Goal: Find specific page/section: Find specific page/section

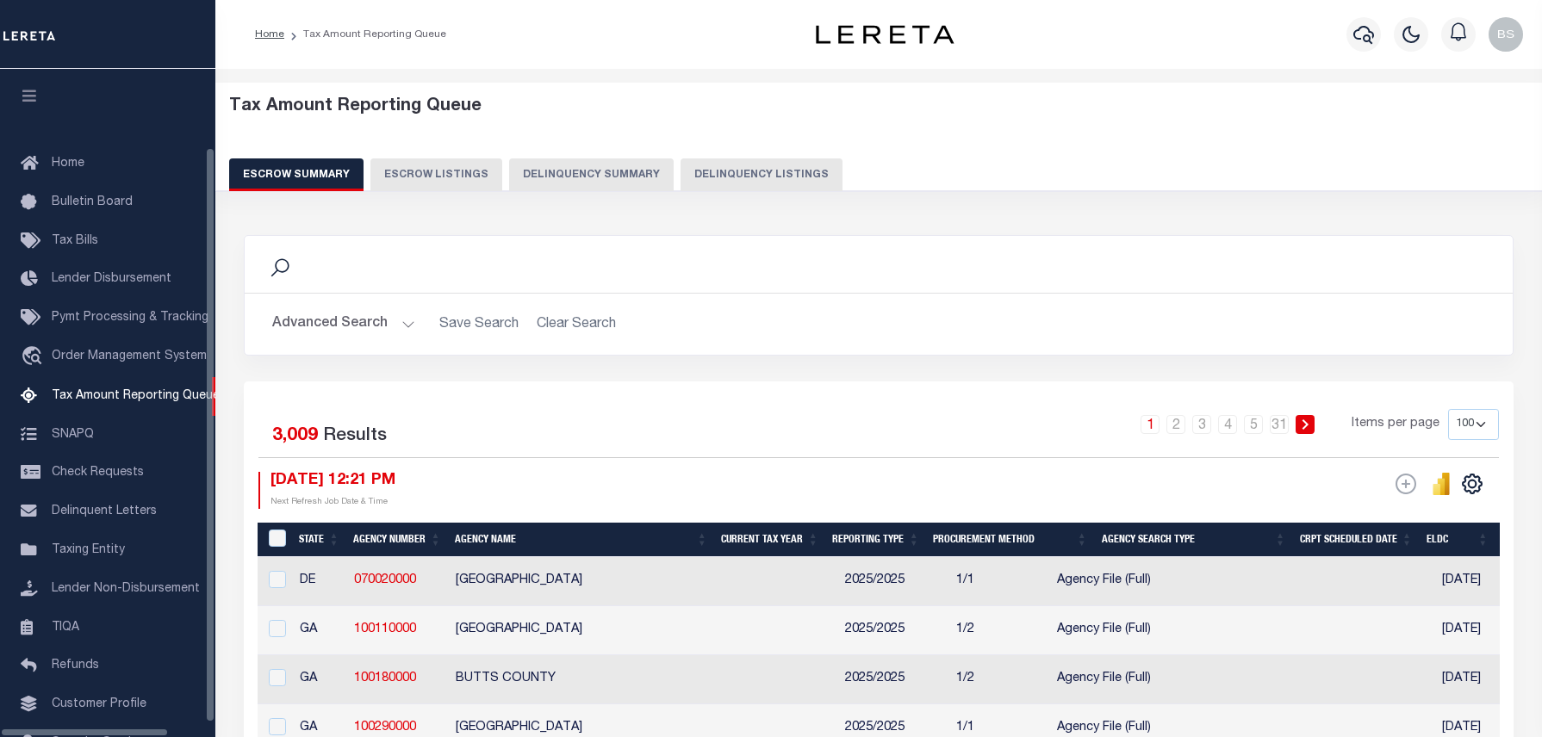
select select "100"
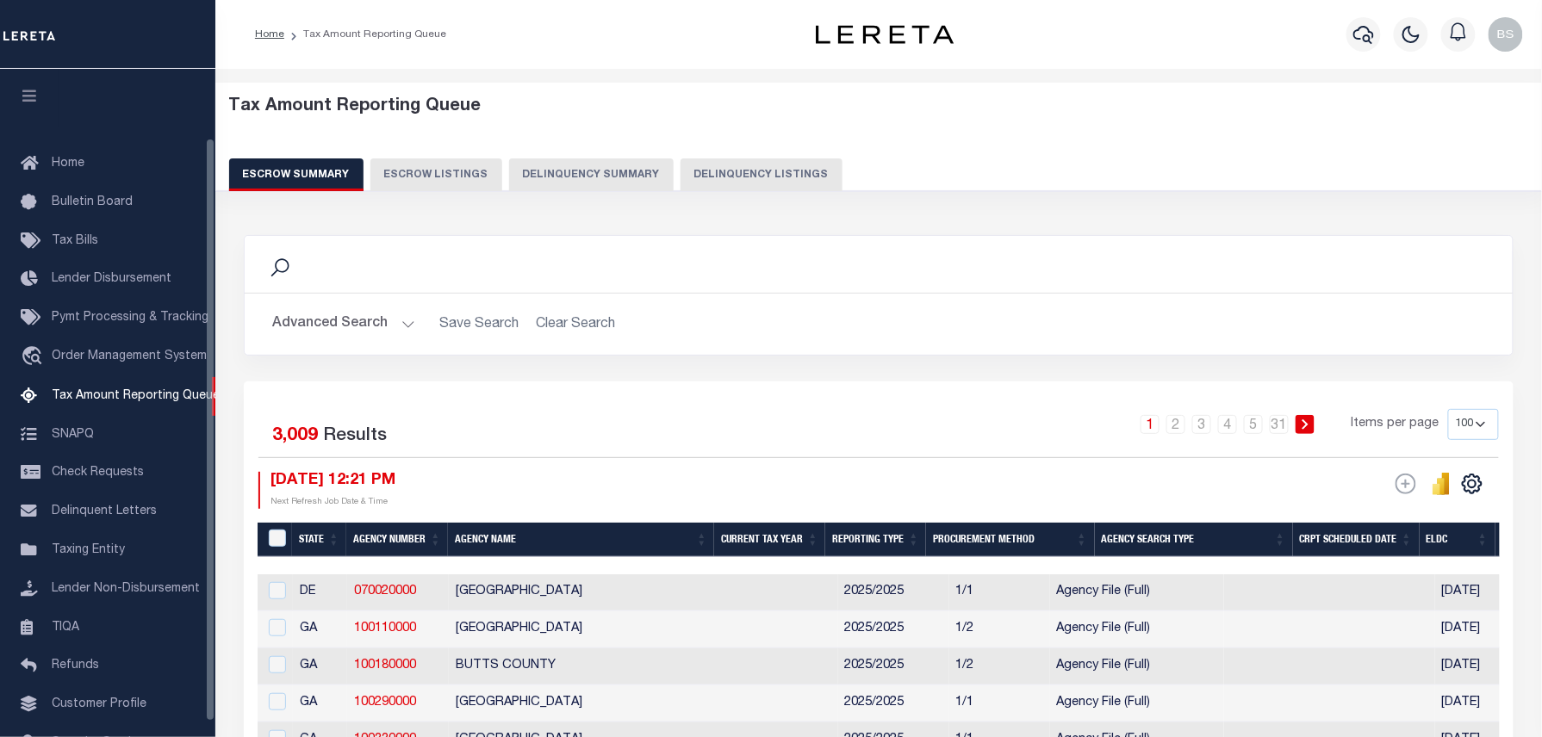
scroll to position [79, 0]
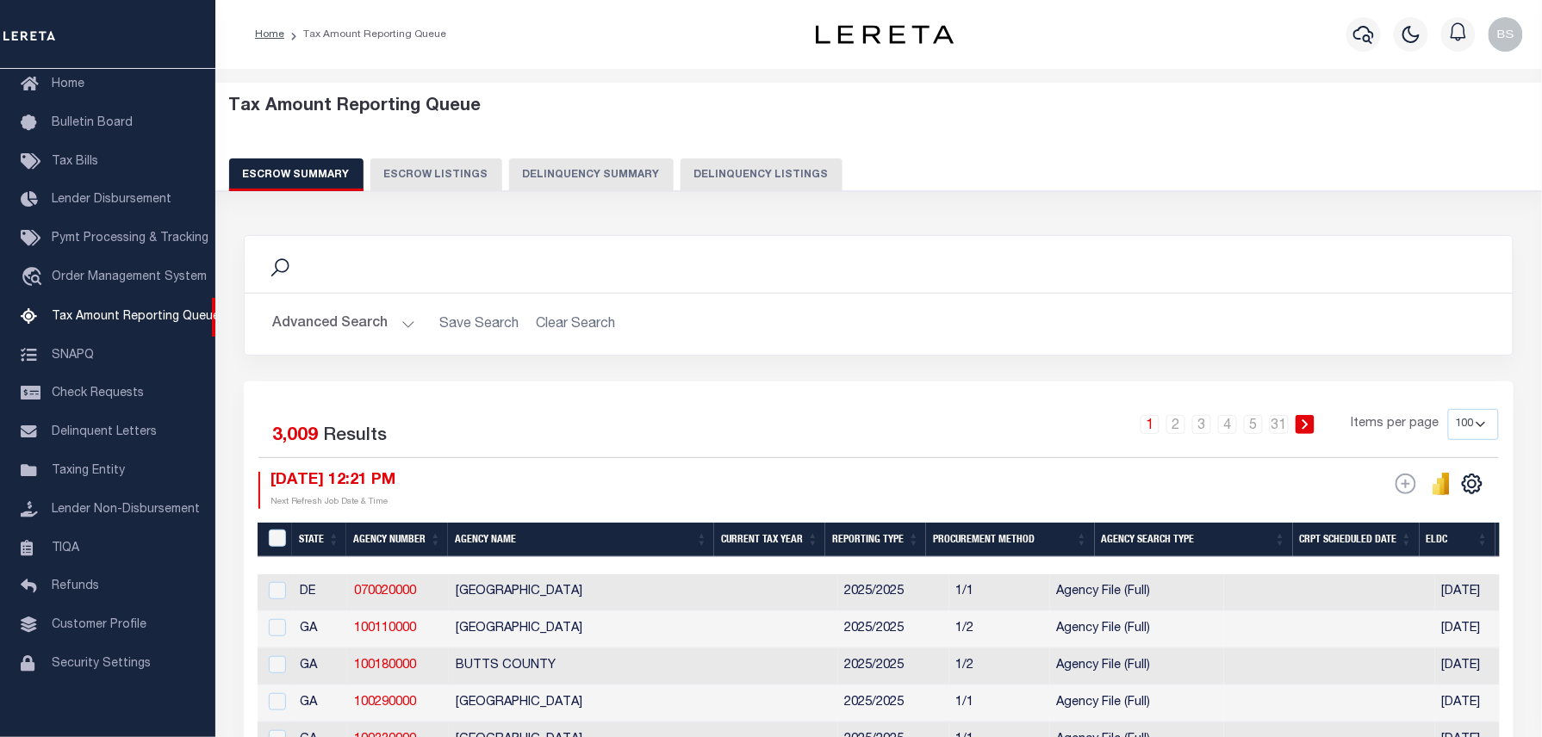
click at [731, 167] on button "Delinquency Listings" at bounding box center [761, 174] width 162 height 33
select select "100"
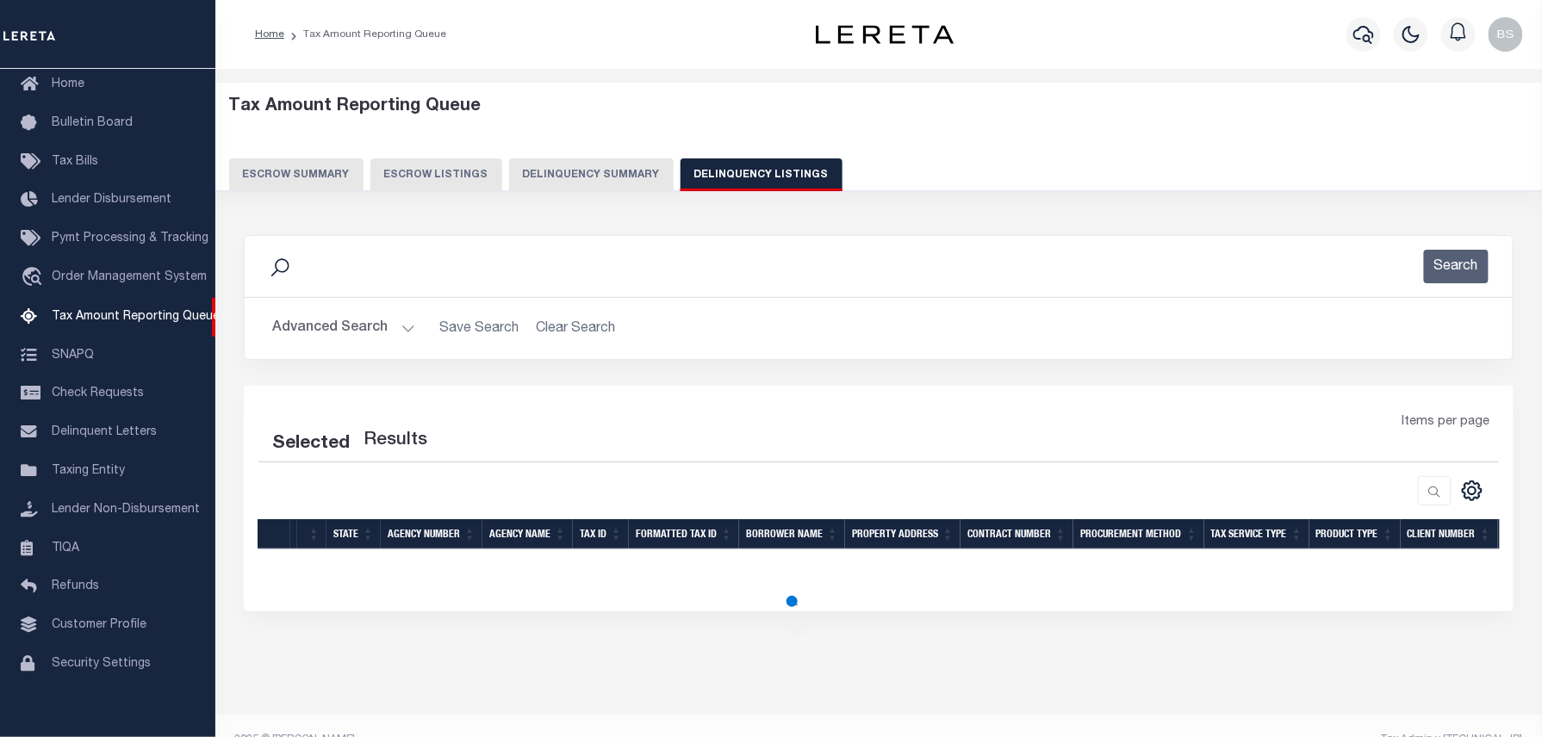
select select "100"
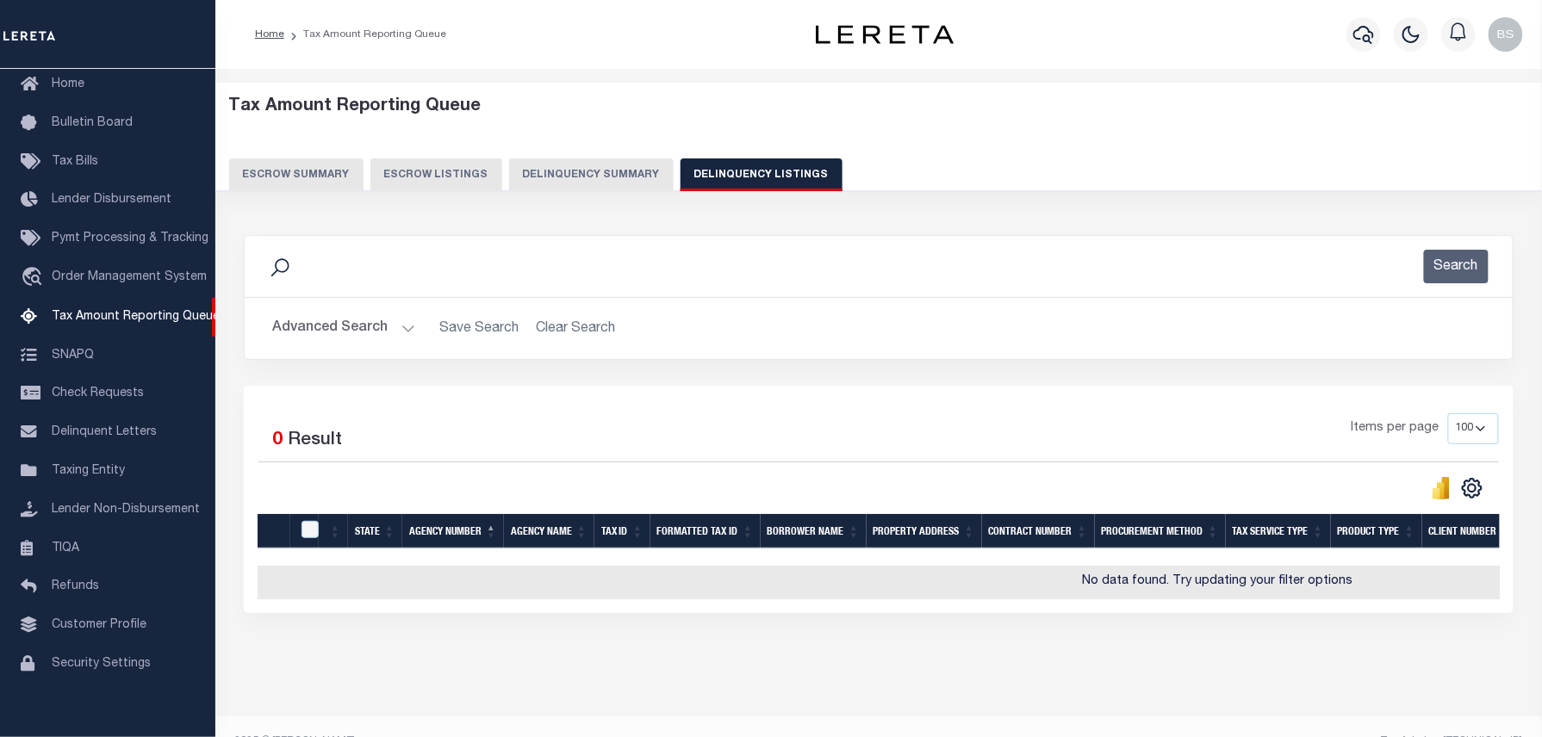
click at [324, 320] on button "Advanced Search" at bounding box center [343, 329] width 143 height 34
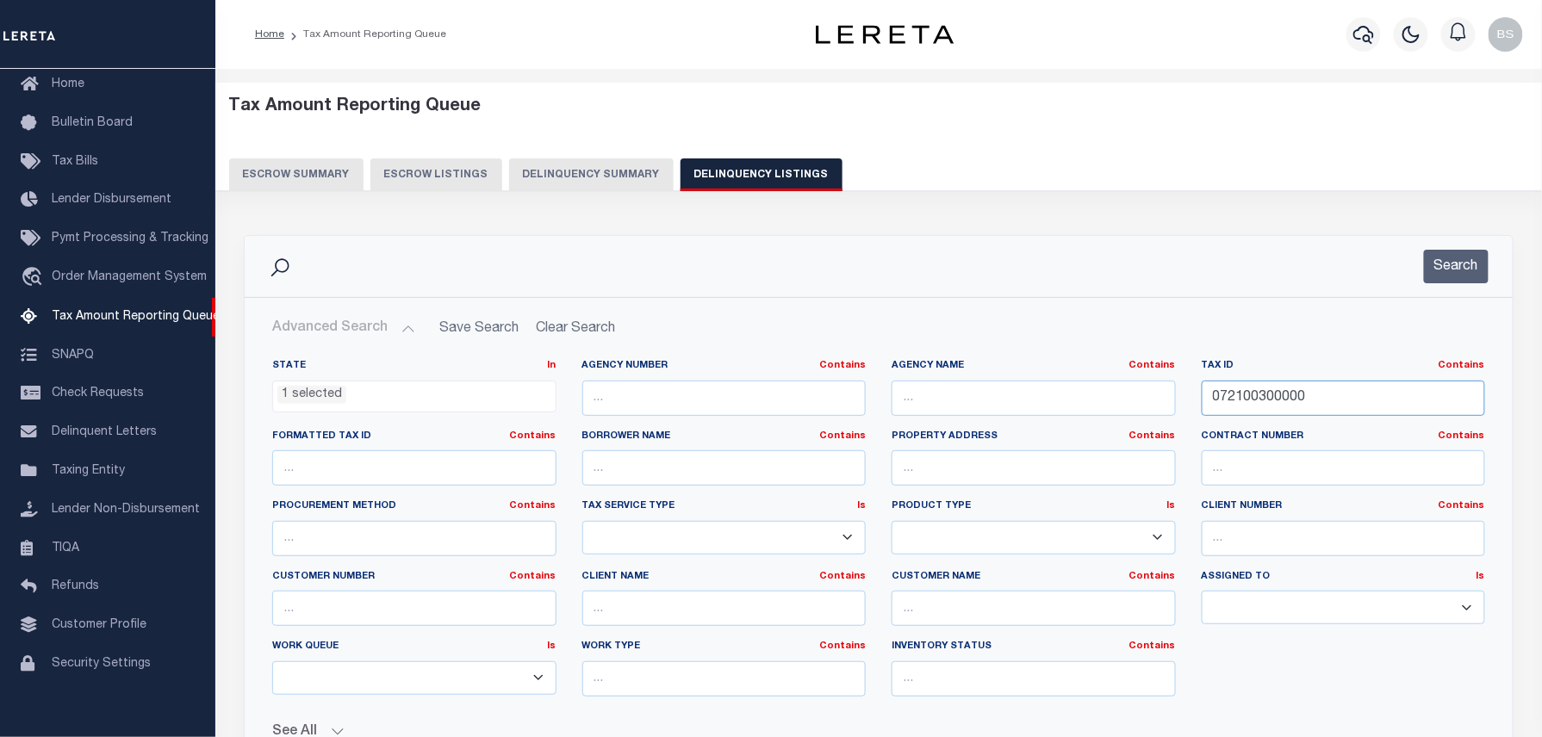
drag, startPoint x: 1357, startPoint y: 398, endPoint x: 1007, endPoint y: 400, distance: 350.6
click at [1007, 400] on div "State In In AK AL AR AZ CA CO CT DC DE FL GA GU HI IA ID IL IN KS [GEOGRAPHIC_D…" at bounding box center [878, 534] width 1239 height 351
paste input "4003003"
type input "072400300300"
click at [1466, 270] on button "Search" at bounding box center [1456, 267] width 65 height 34
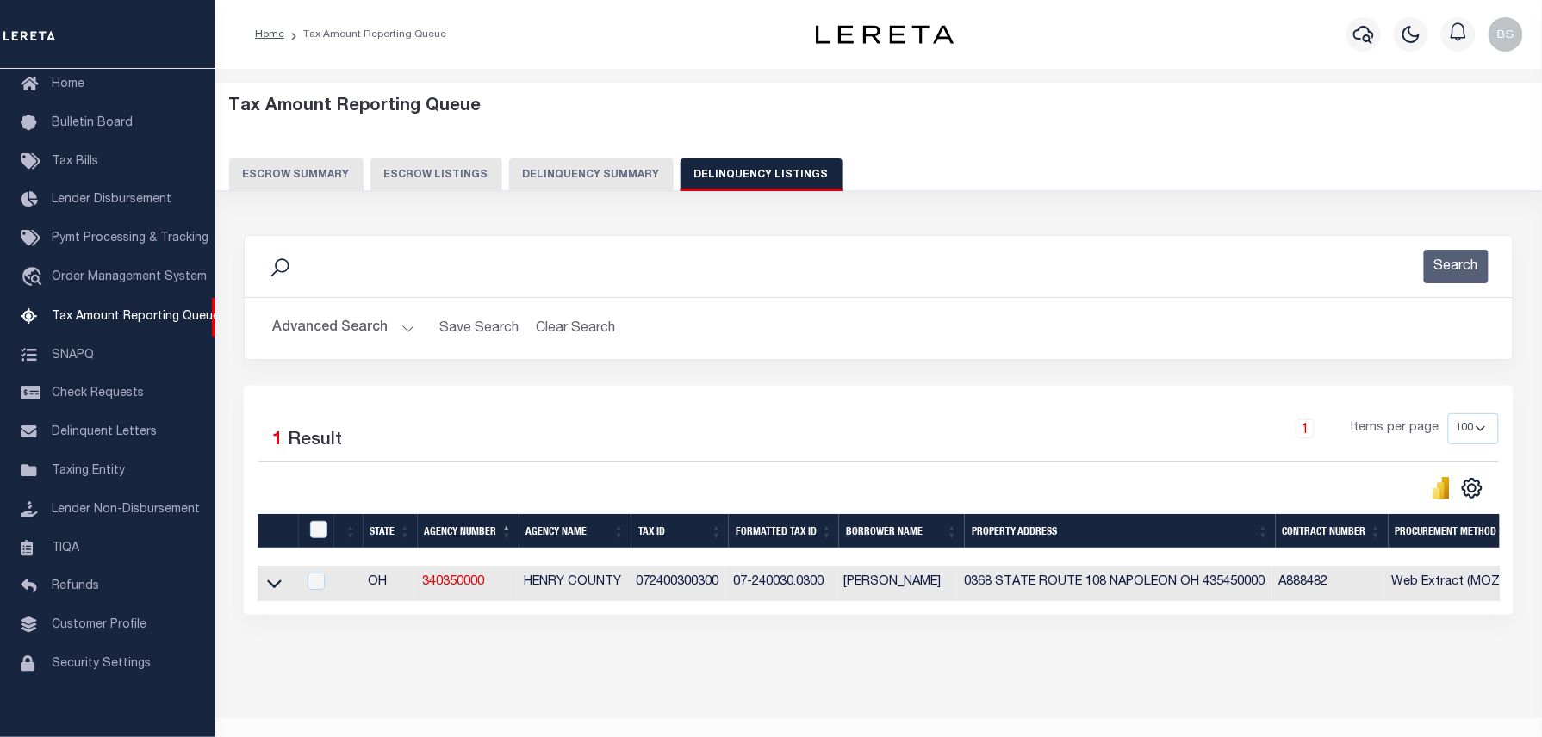
drag, startPoint x: 270, startPoint y: 587, endPoint x: 322, endPoint y: 490, distance: 109.4
click at [270, 587] on icon at bounding box center [274, 584] width 15 height 18
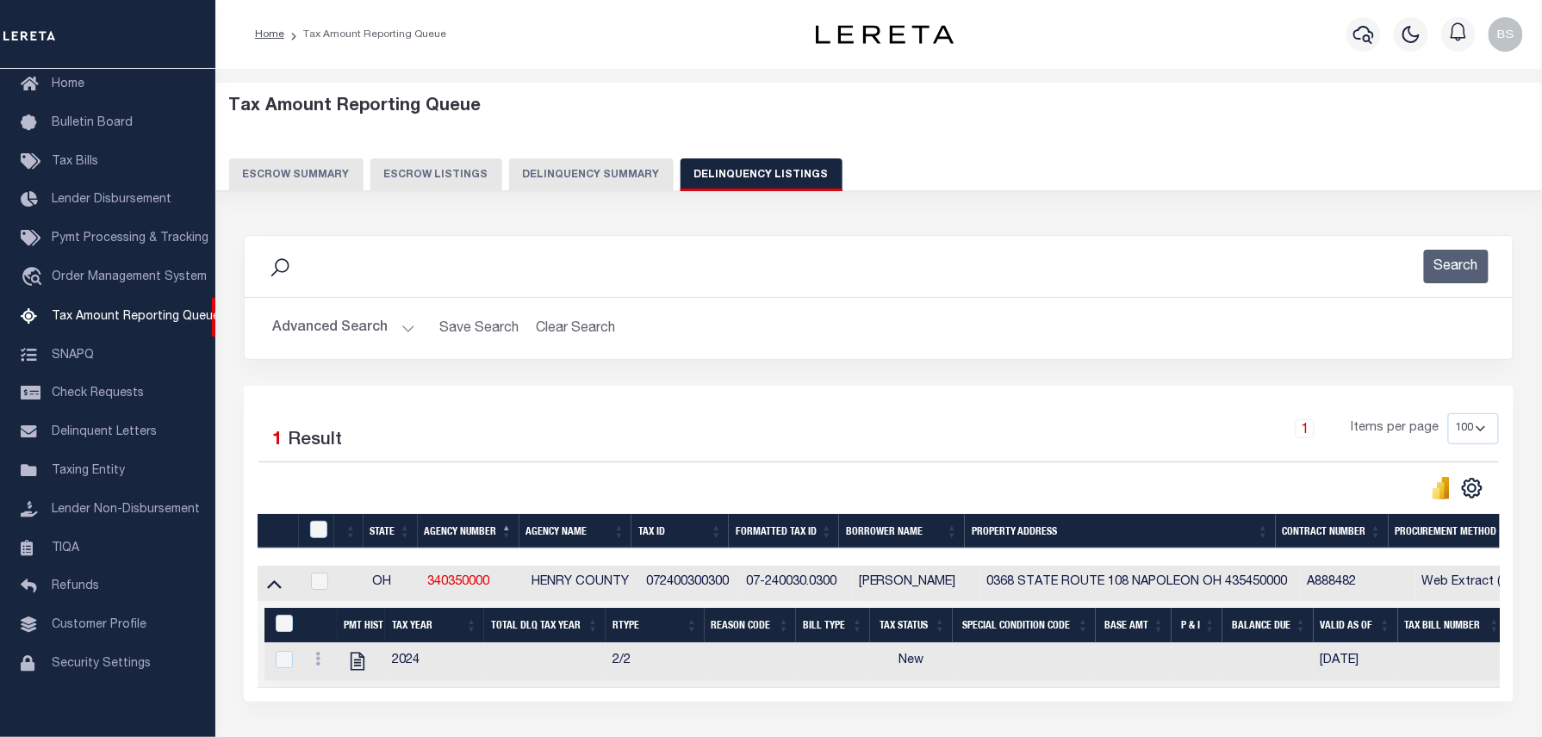
scroll to position [138, 0]
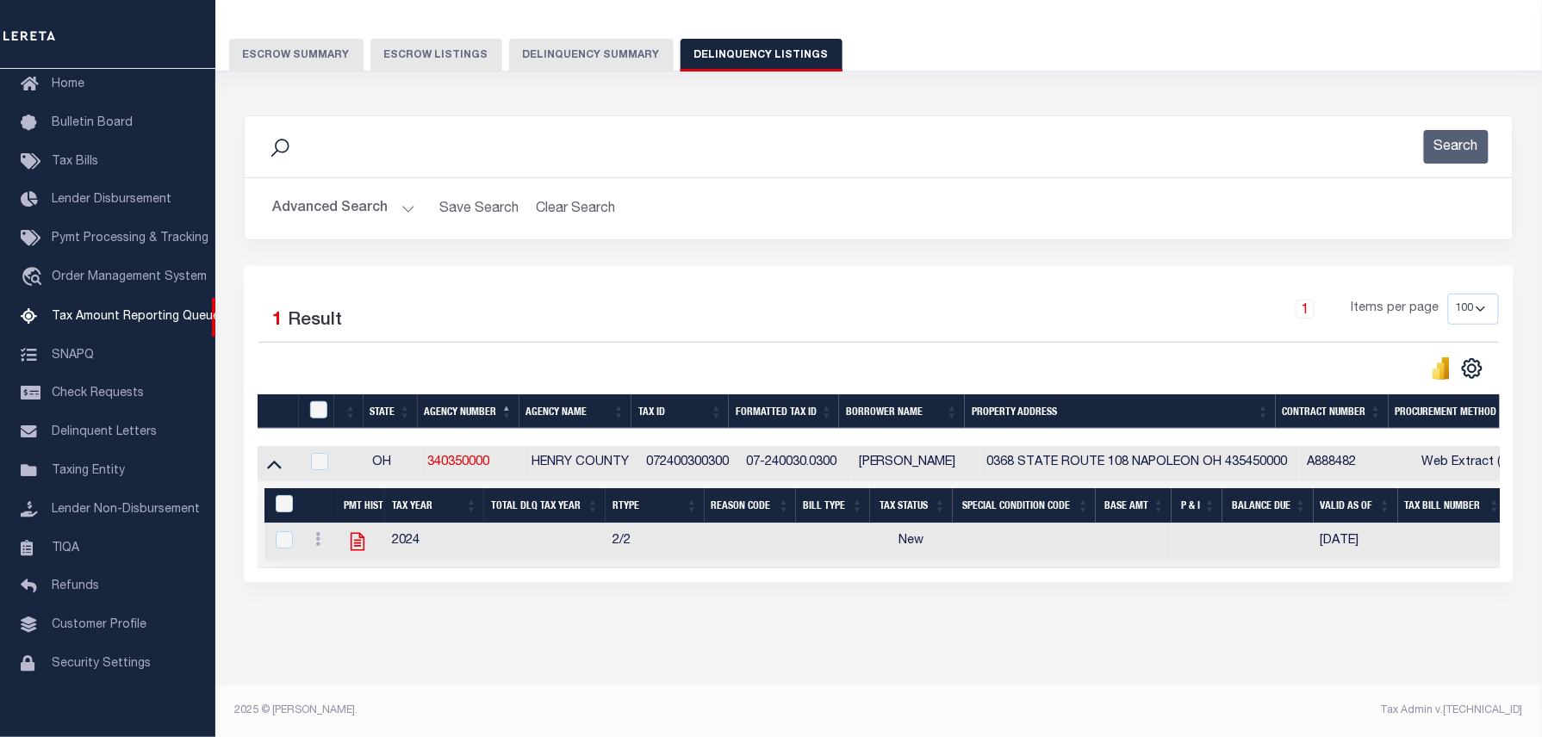
click at [355, 531] on icon at bounding box center [357, 542] width 22 height 22
checkbox input "true"
